Goal: Communication & Community: Share content

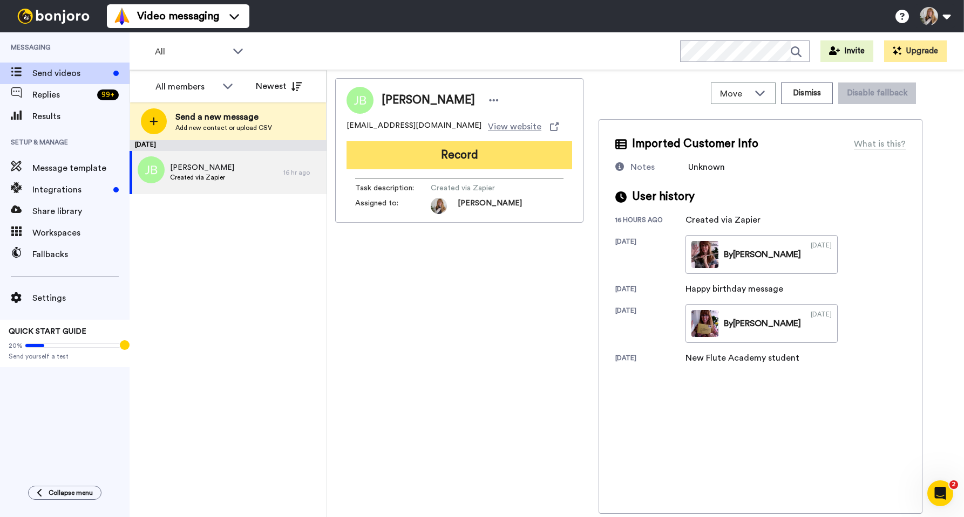
click at [399, 159] on button "Record" at bounding box center [459, 155] width 226 height 28
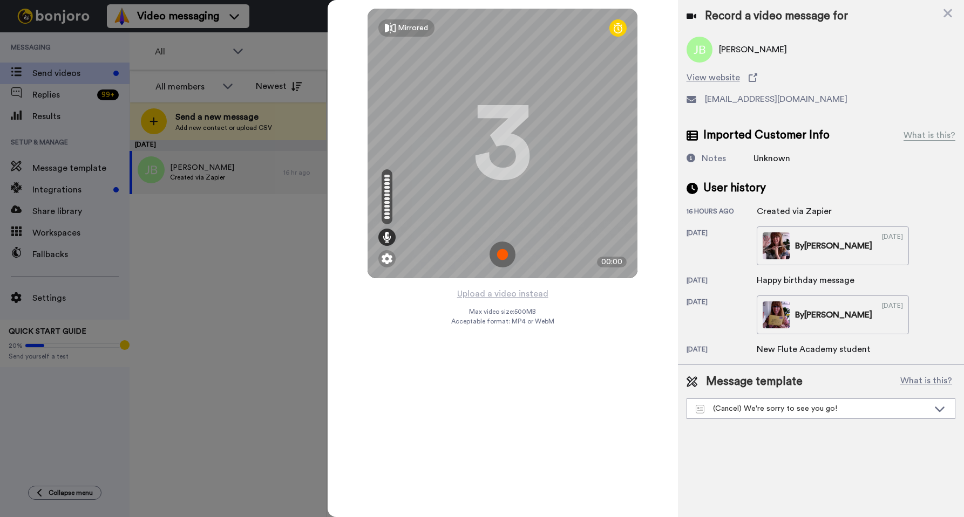
click at [500, 252] on img at bounding box center [502, 255] width 26 height 26
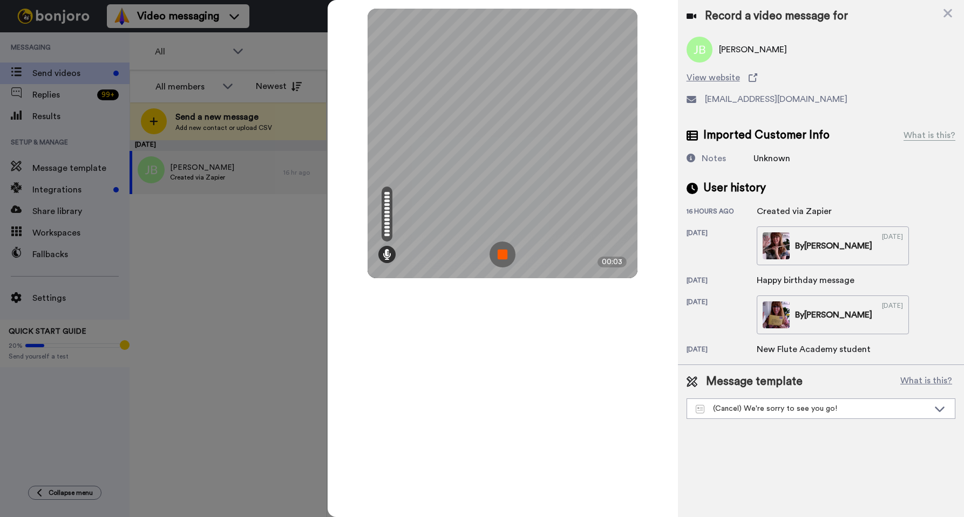
click at [502, 263] on img at bounding box center [502, 255] width 26 height 26
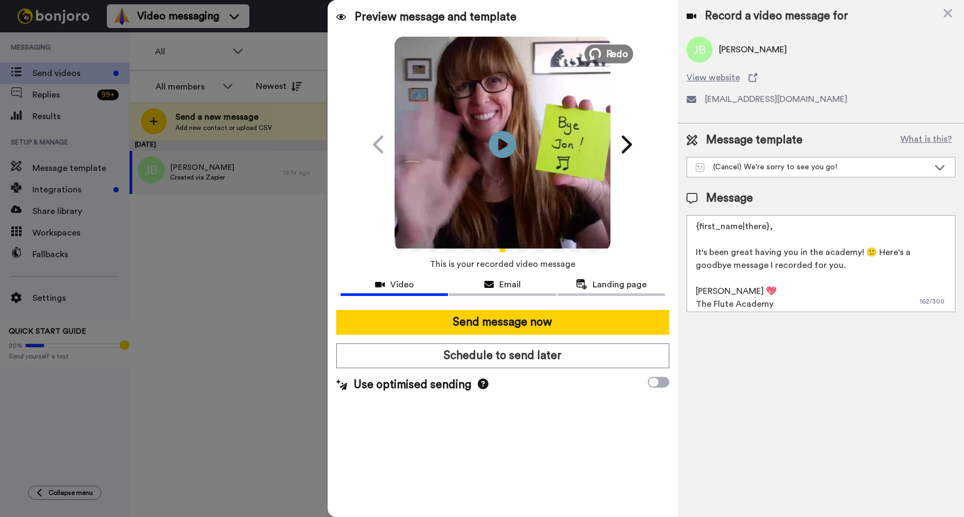
click at [600, 50] on icon at bounding box center [595, 54] width 12 height 12
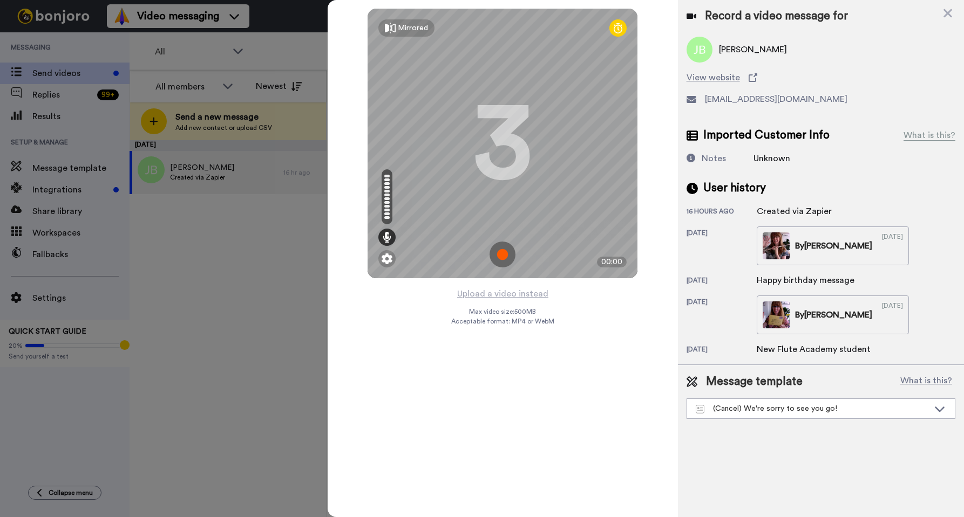
click at [507, 249] on img at bounding box center [502, 255] width 26 height 26
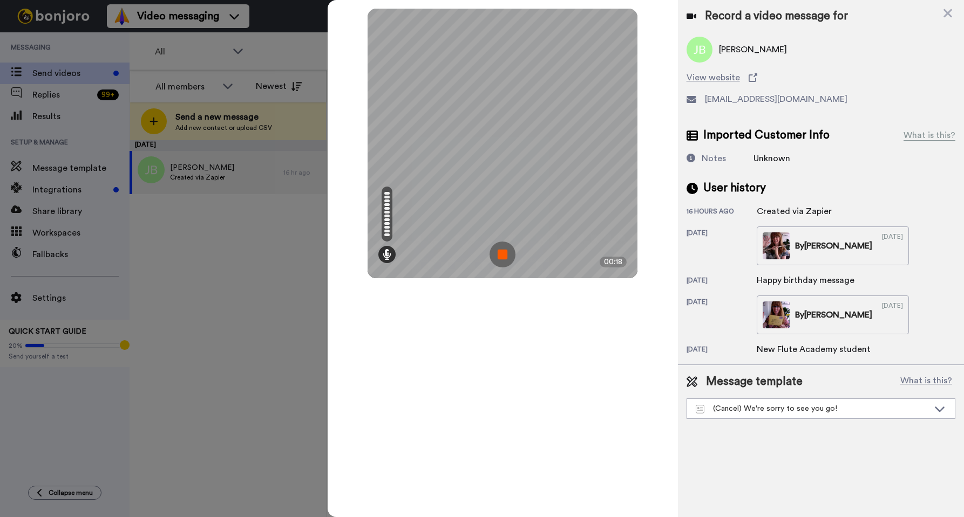
click at [503, 248] on img at bounding box center [502, 255] width 26 height 26
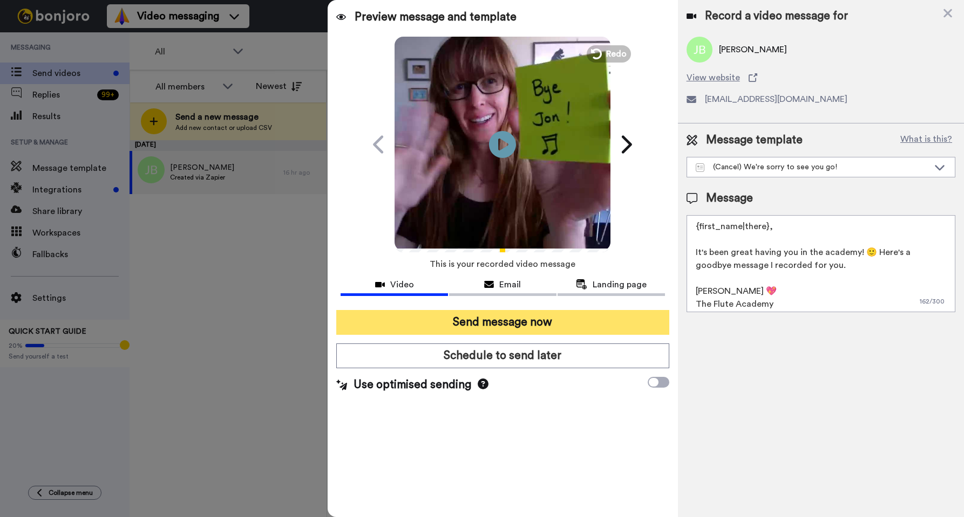
click at [554, 322] on button "Send message now" at bounding box center [502, 322] width 332 height 25
